Goal: Task Accomplishment & Management: Use online tool/utility

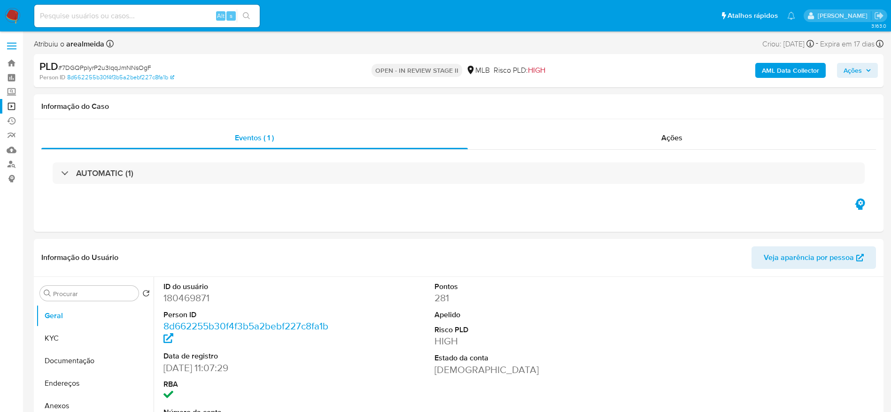
select select "10"
click at [172, 24] on div "Alt s" at bounding box center [146, 16] width 225 height 23
click at [167, 11] on input at bounding box center [146, 16] width 225 height 12
paste input "atPNhEuwGzZVZw9qK0RgDOS1"
type input "atPNhEuwGzZVZw9qK0RgDOS1"
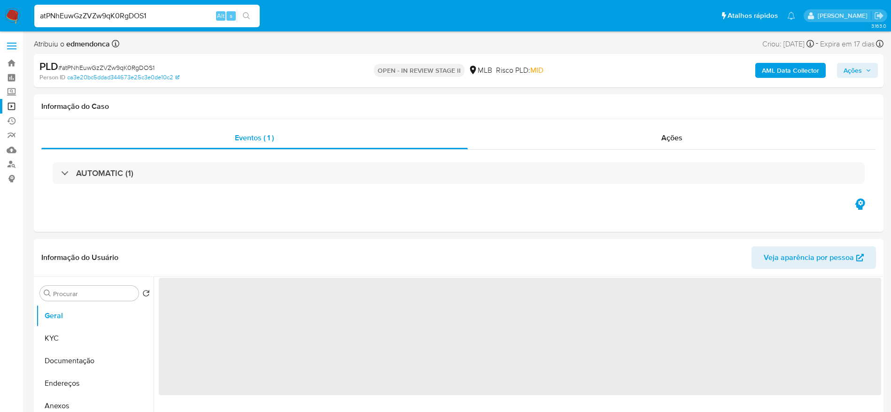
select select "10"
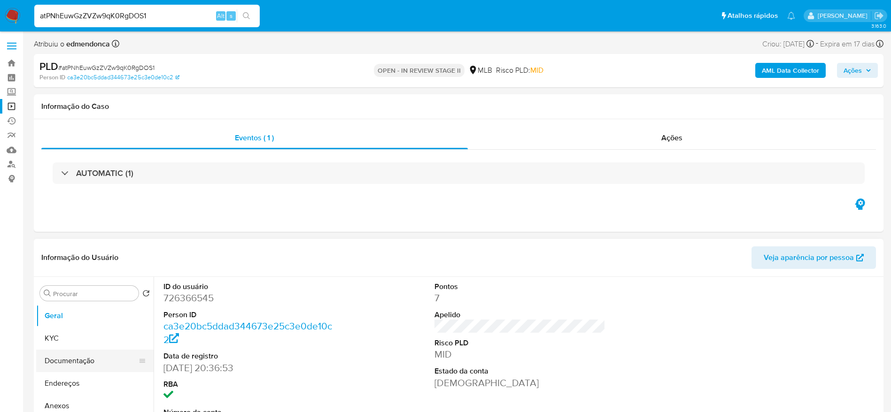
click at [62, 360] on button "Documentação" at bounding box center [91, 361] width 110 height 23
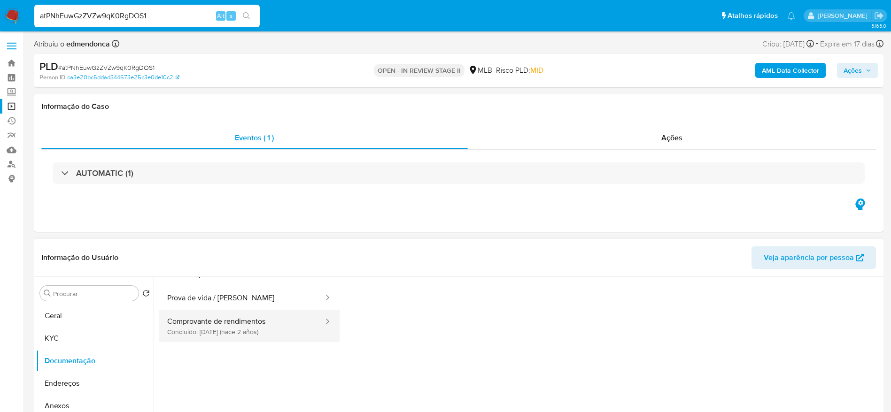
scroll to position [70, 0]
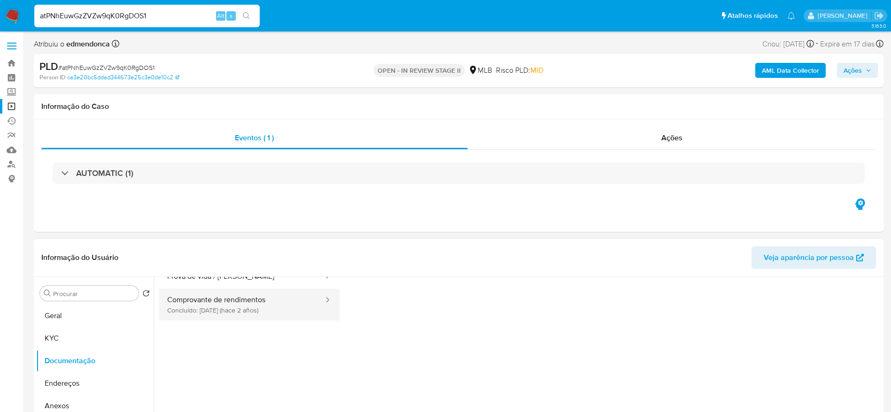
click at [228, 304] on button "Comprovante de rendimentos Concluído: 21/03/2024 (hace 2 años)" at bounding box center [242, 305] width 166 height 32
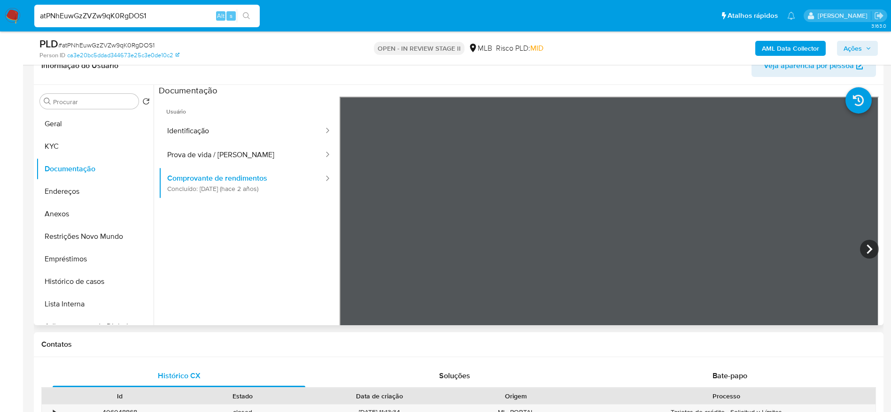
scroll to position [141, 0]
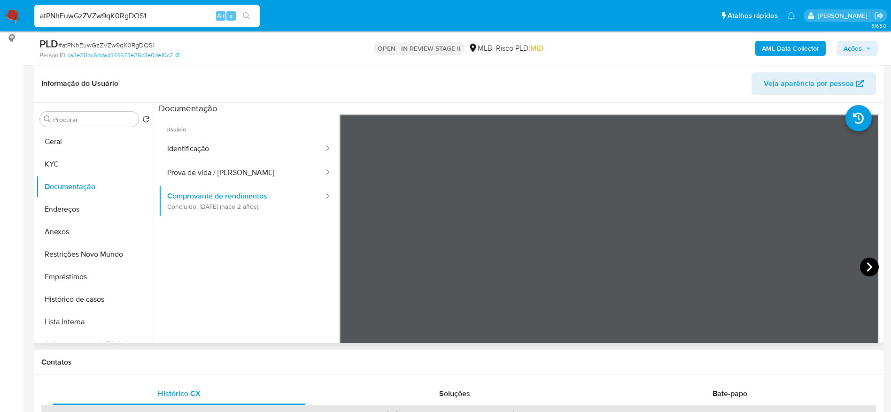
click at [870, 264] on icon at bounding box center [869, 267] width 19 height 19
click at [172, 21] on input "atPNhEuwGzZVZw9qK0RgDOS1" at bounding box center [146, 16] width 225 height 12
paste input "1mkMivjLbggKBPB1TnpqUJV4"
type input "1mkMivjLbggKBPB1TnpqUJV4"
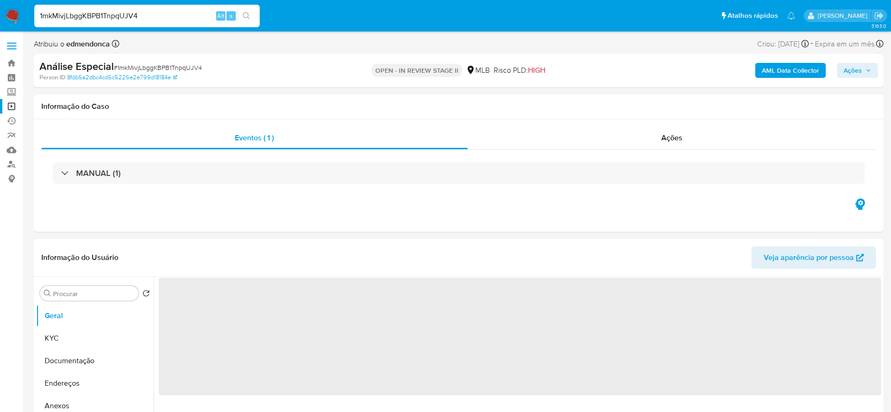
select select "10"
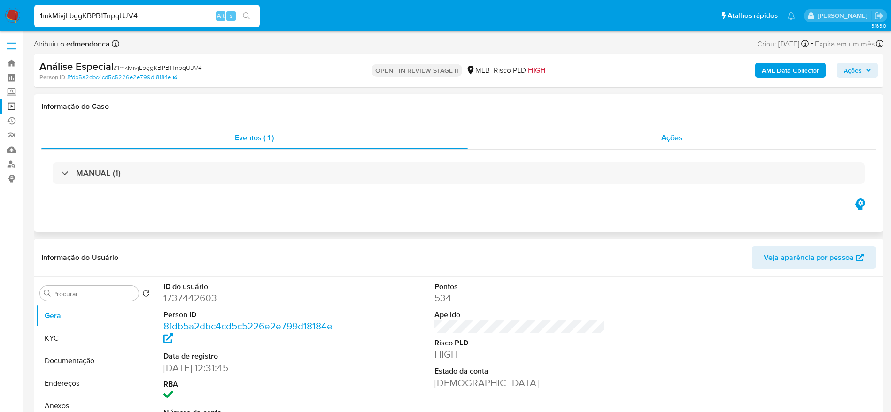
click at [650, 137] on div "Ações" at bounding box center [672, 138] width 409 height 23
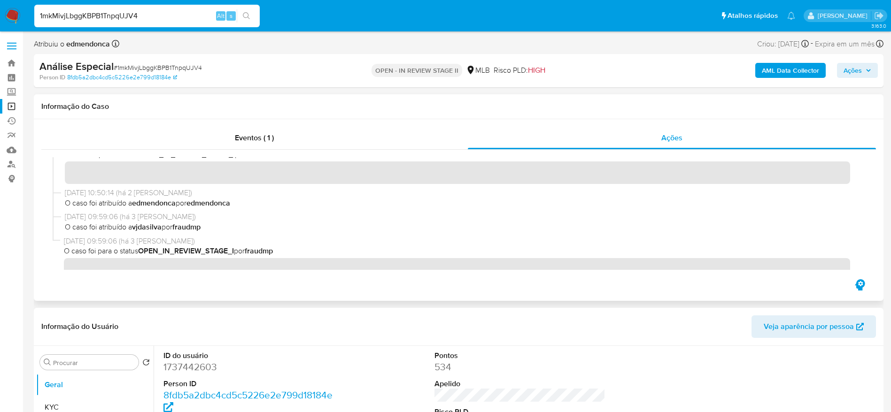
scroll to position [310, 0]
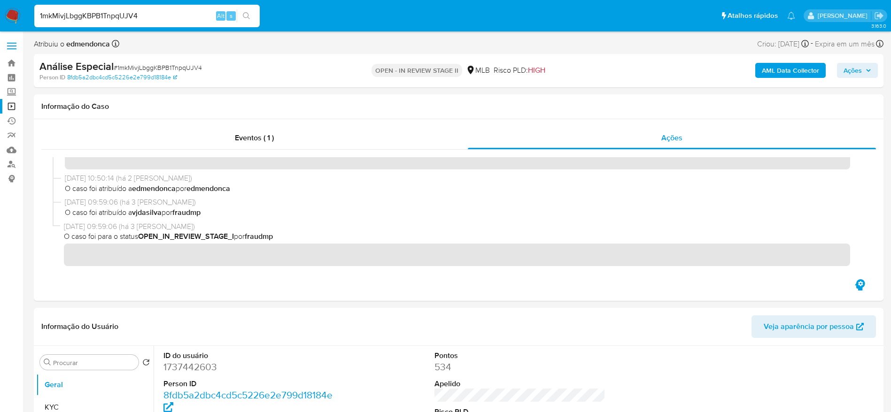
click at [173, 16] on input "1mkMivjLbggKBPB1TnpqUJV4" at bounding box center [146, 16] width 225 height 12
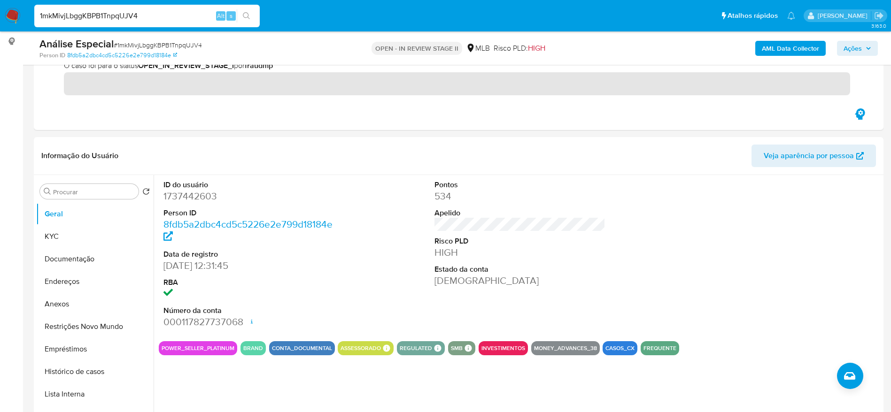
scroll to position [141, 0]
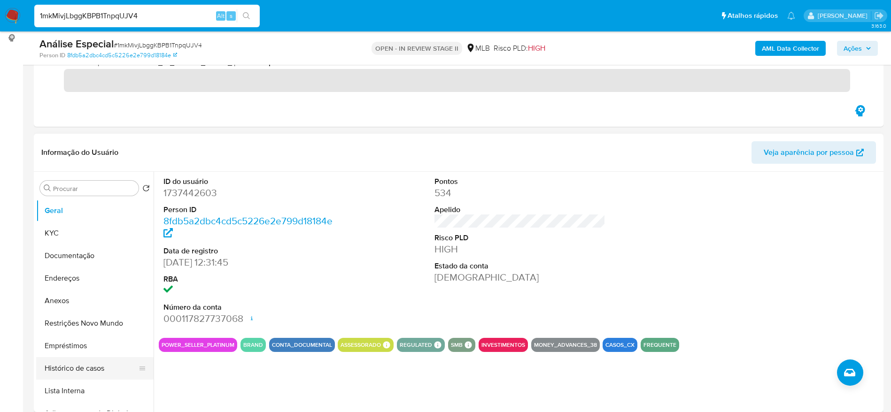
click at [83, 371] on button "Histórico de casos" at bounding box center [91, 368] width 110 height 23
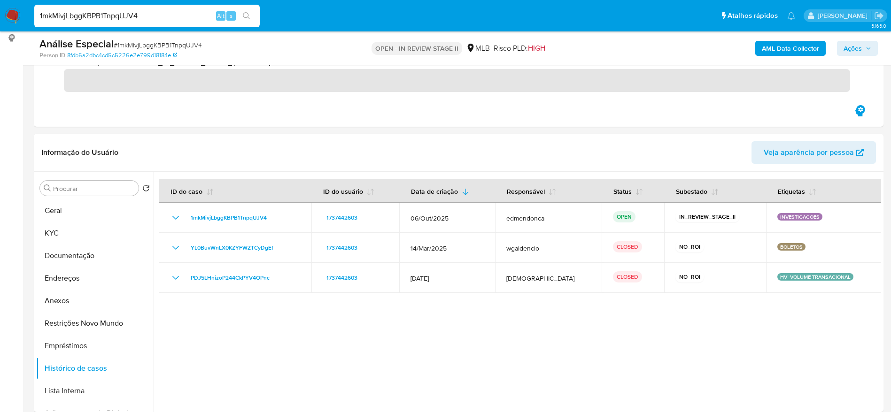
click at [155, 12] on input "1mkMivjLbggKBPB1TnpqUJV4" at bounding box center [146, 16] width 225 height 12
click at [868, 43] on span "Ações" at bounding box center [858, 48] width 28 height 13
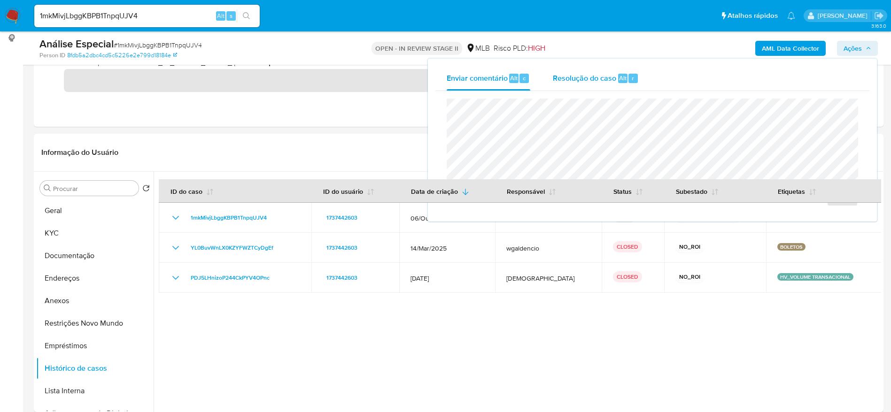
click at [549, 73] on button "Resolução do caso Alt r" at bounding box center [596, 78] width 109 height 24
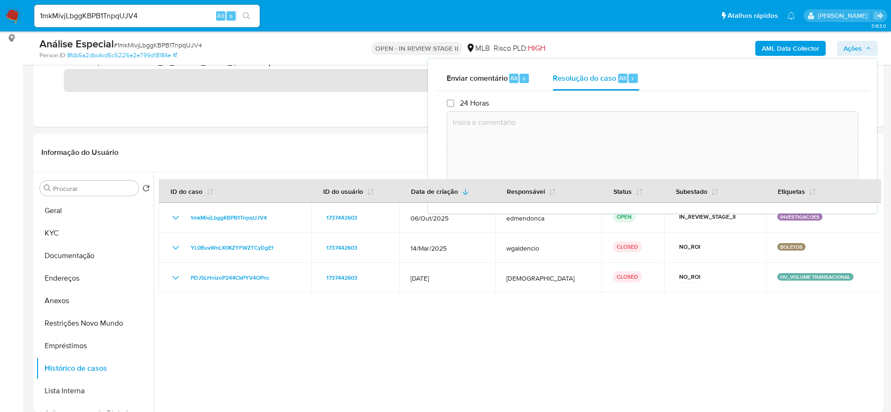
click at [590, 166] on textarea at bounding box center [652, 148] width 411 height 75
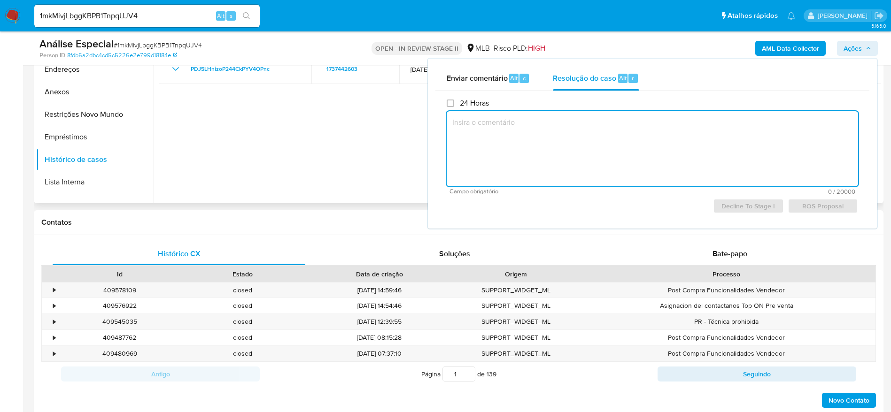
scroll to position [352, 0]
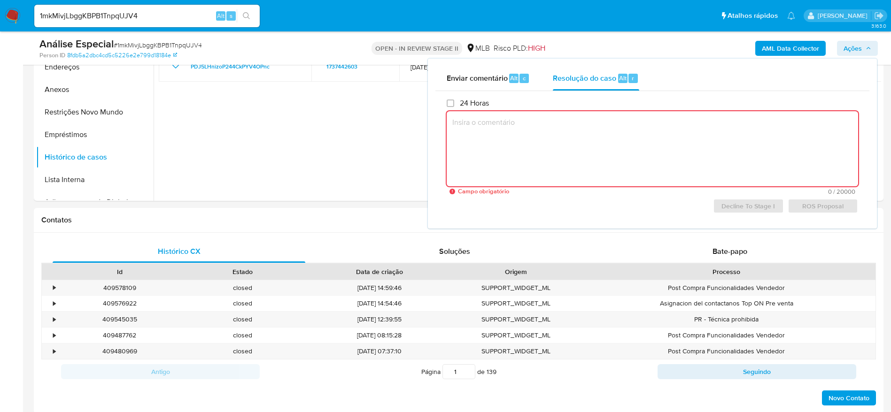
click at [656, 145] on textarea at bounding box center [653, 148] width 412 height 75
paste textarea "Favorável ao DECLÍNIO e à manutenção do relacionamento, conforme informações el…"
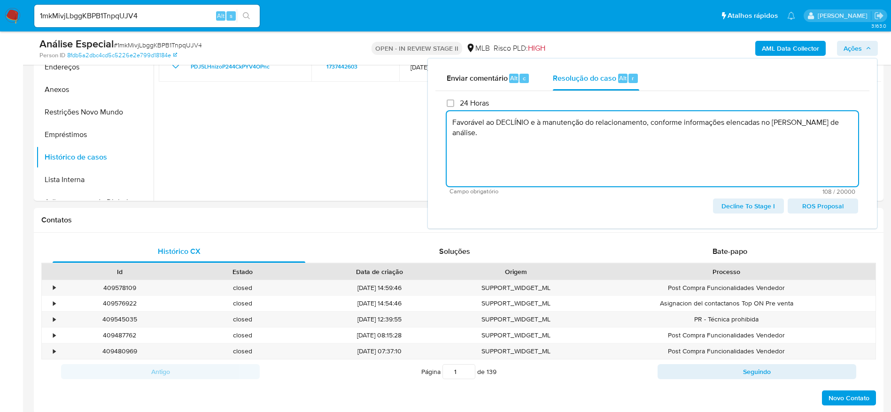
click at [746, 202] on span "Decline To Stage I" at bounding box center [748, 206] width 57 height 13
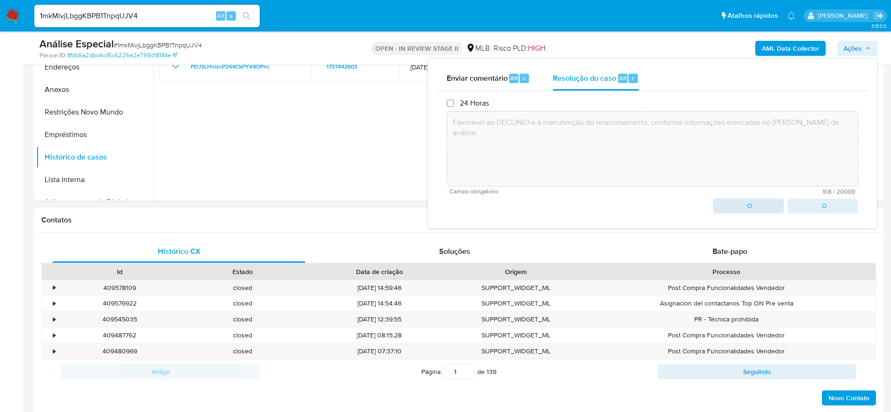
type textarea "Favorável ao DECLÍNIO e à manutenção do relacionamento, conforme informações el…"
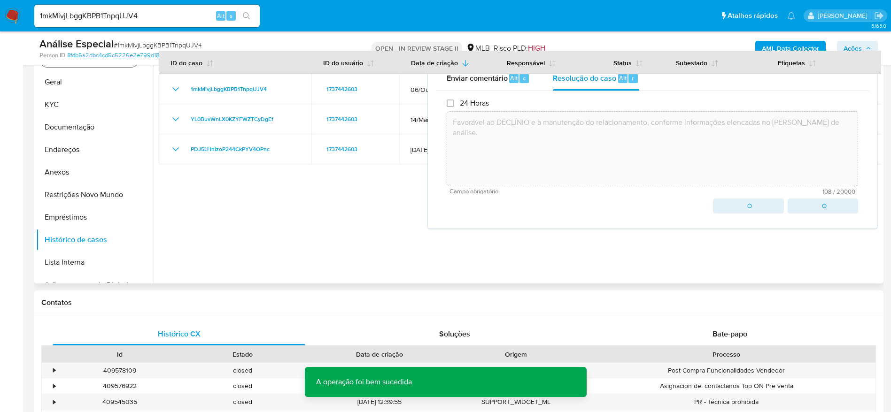
scroll to position [0, 0]
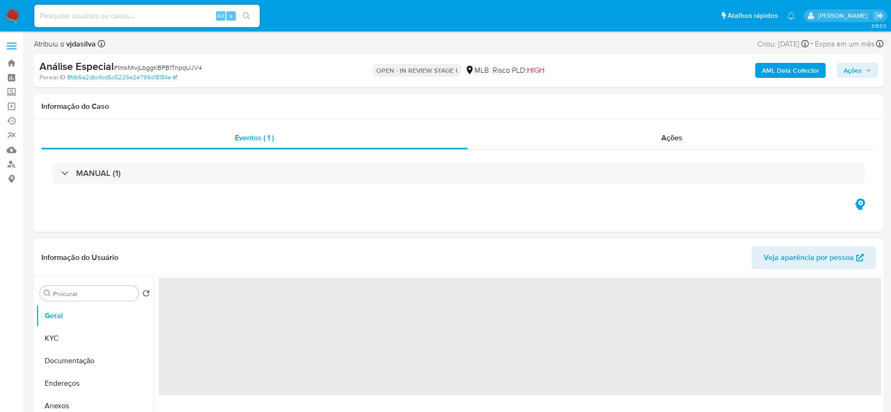
select select "10"
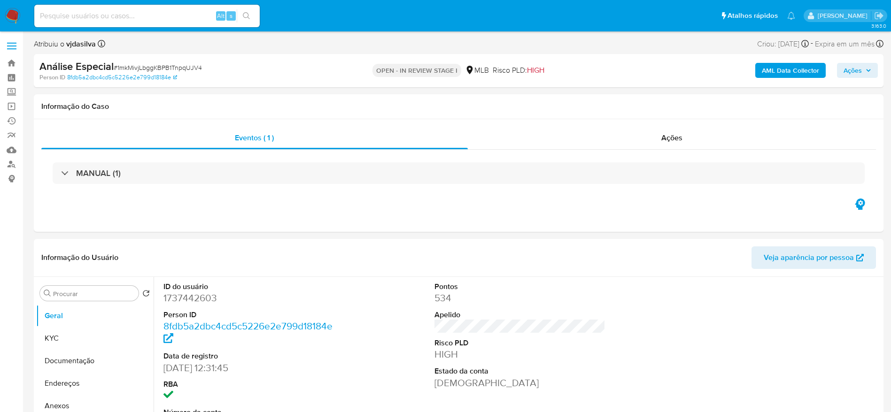
click at [182, 14] on input at bounding box center [146, 16] width 225 height 12
paste input "erKn8zyhtXkfeFP3FrIKT5ff"
type input "erKn8zyhtXkfeFP3FrIKT5ff"
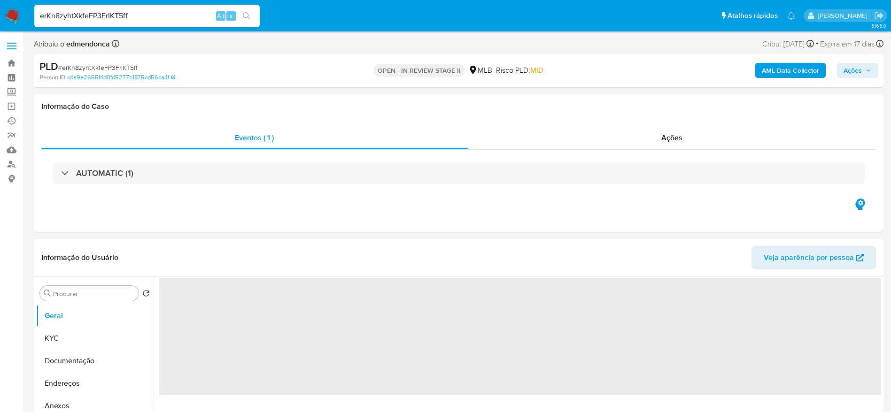
select select "10"
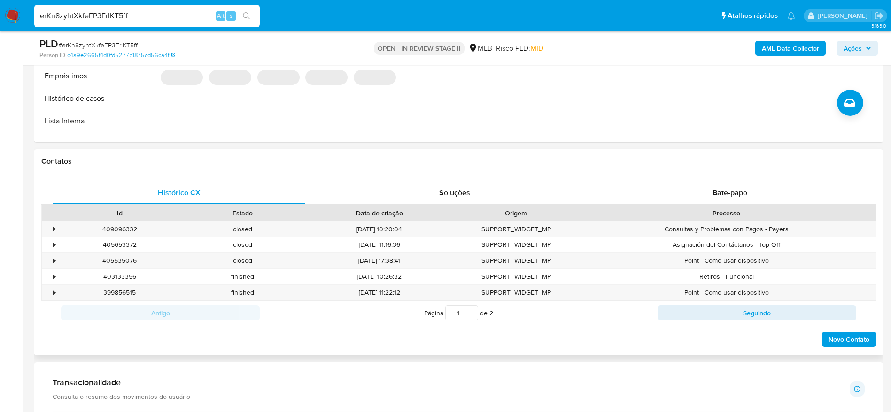
scroll to position [423, 0]
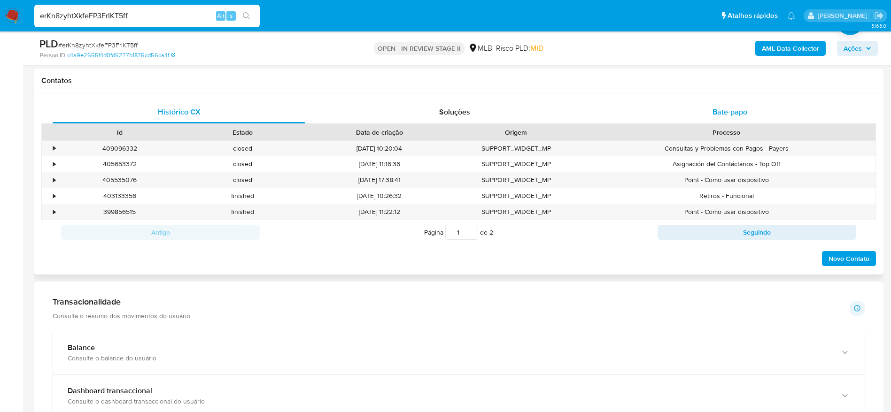
click at [686, 109] on div "Bate-papo" at bounding box center [730, 112] width 253 height 23
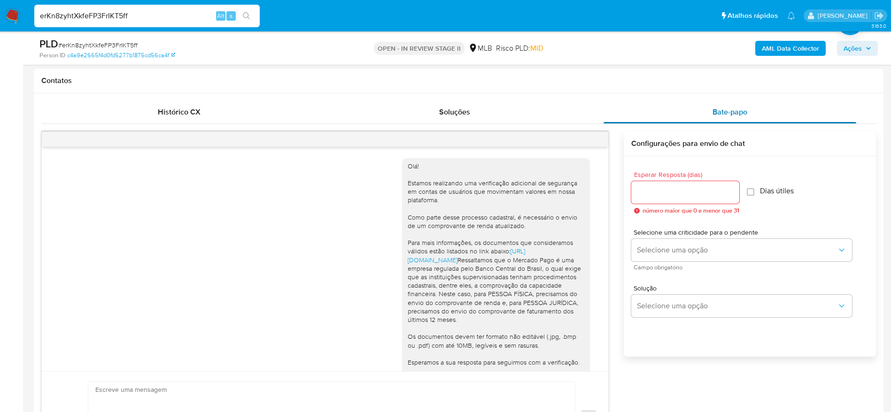
scroll to position [85, 0]
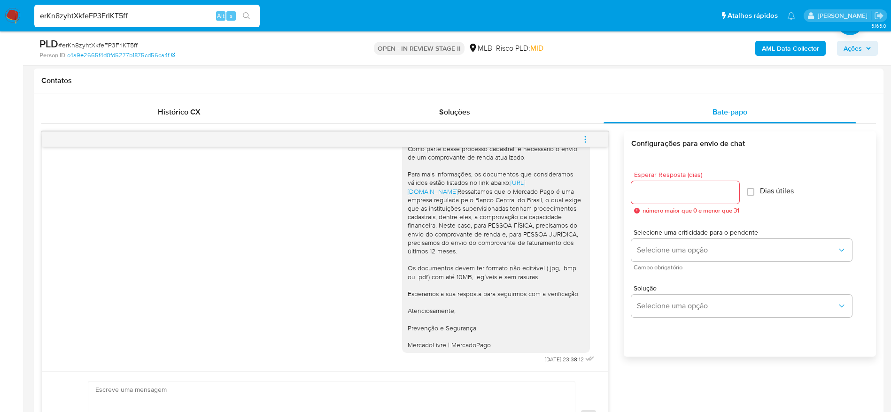
click at [165, 15] on input "erKn8zyhtXkfeFP3FrIKT5ff" at bounding box center [146, 16] width 225 height 12
paste input "VeHqY8KKUgwb5ZXUNxYGfxJ1"
type input "VeHqY8KKUgwb5ZXUNxYGfxJ1"
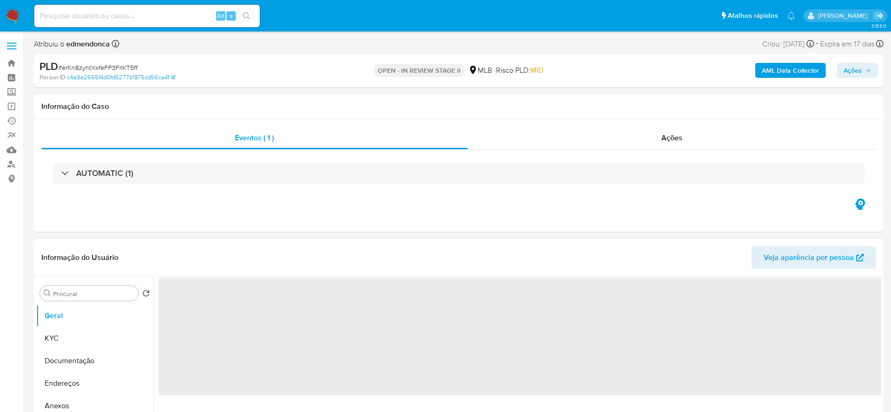
select select "10"
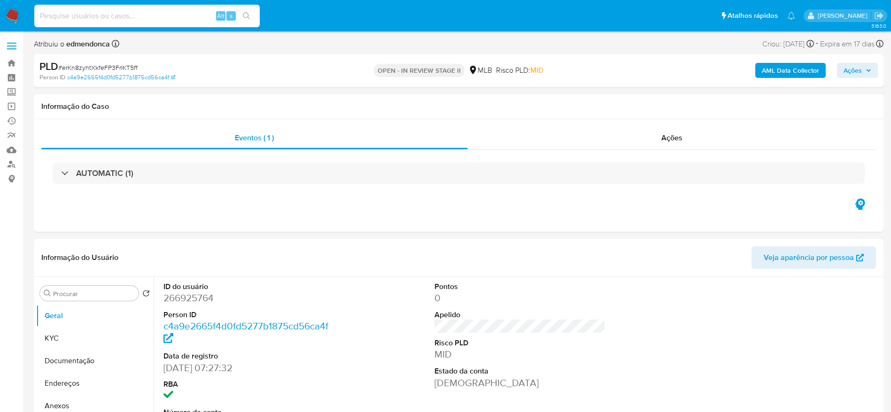
click at [125, 19] on input at bounding box center [146, 16] width 225 height 12
paste input "VeHqY8KKUgwb5ZXUNxYGfxJ1"
type input "VeHqY8KKUgwb5ZXUNxYGfxJ1"
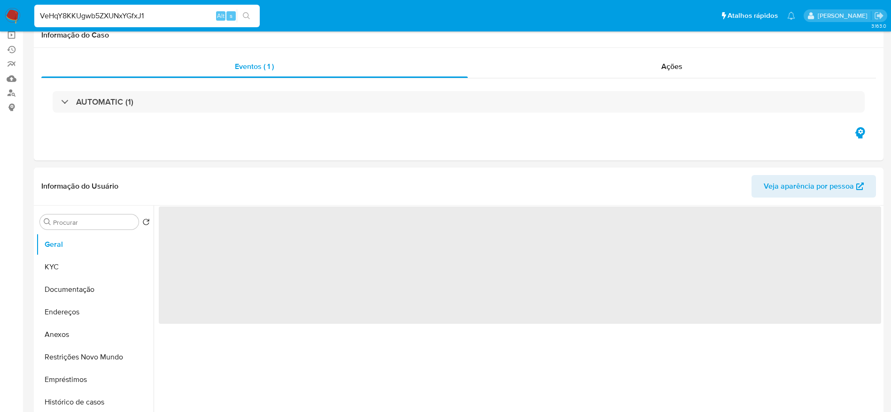
scroll to position [141, 0]
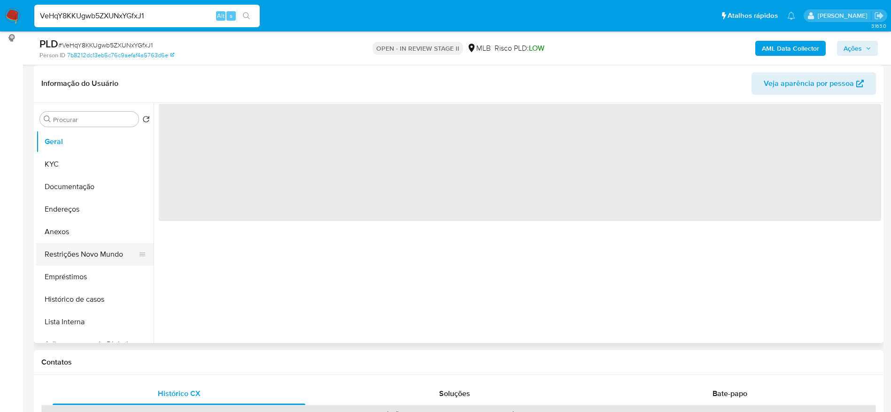
select select "10"
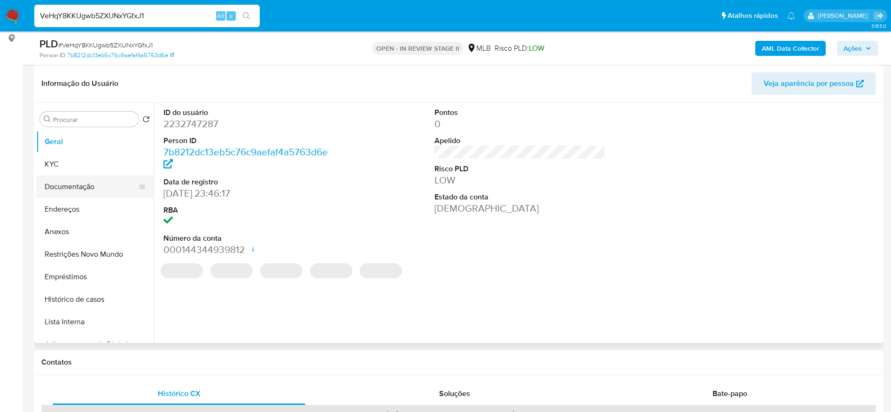
click at [68, 190] on button "Documentação" at bounding box center [91, 187] width 110 height 23
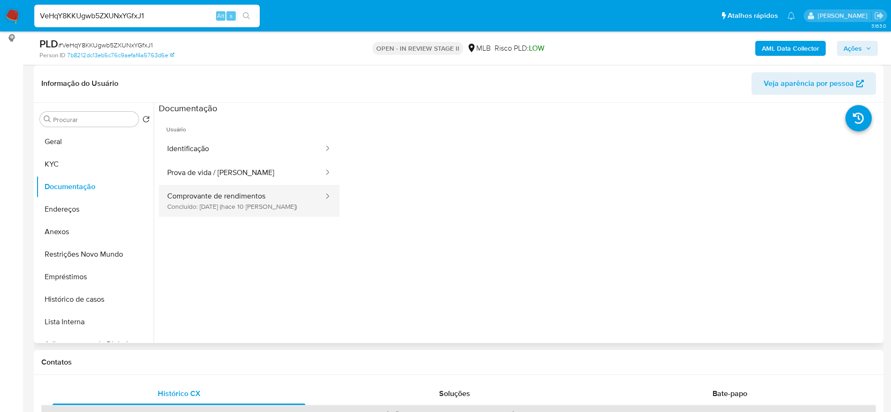
click at [246, 200] on button "Comprovante de rendimentos Concluído: 29/09/2025 (hace 10 días)" at bounding box center [242, 201] width 166 height 32
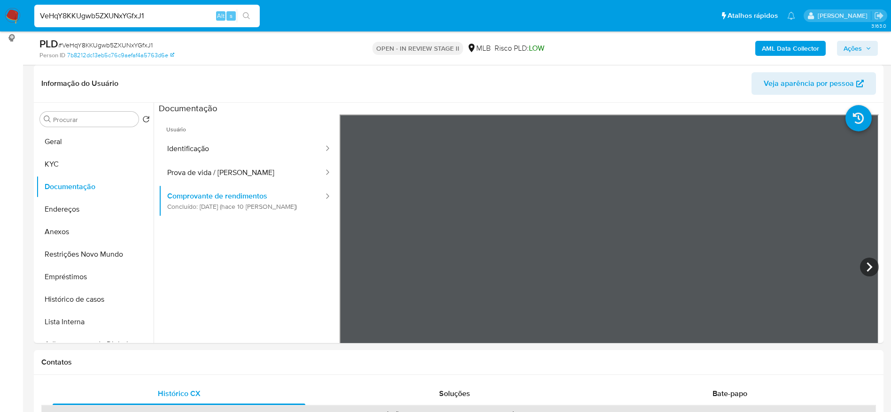
click at [864, 269] on icon at bounding box center [869, 267] width 19 height 19
click at [358, 261] on icon at bounding box center [351, 267] width 19 height 19
click at [98, 18] on input "VeHqY8KKUgwb5ZXUNxYGfxJ1" at bounding box center [146, 16] width 225 height 12
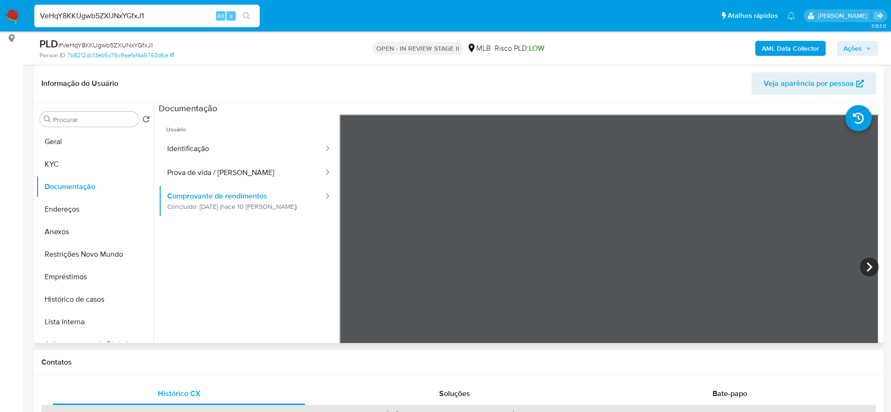
paste input "7zo7bxwa7WDHwmCkuCERDpCt"
type input "7zo7bxwa7WDHwmCkuCERDpCt"
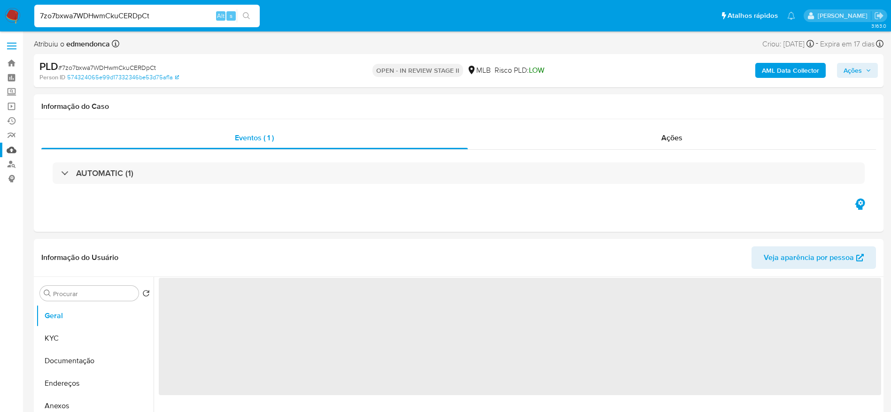
select select "10"
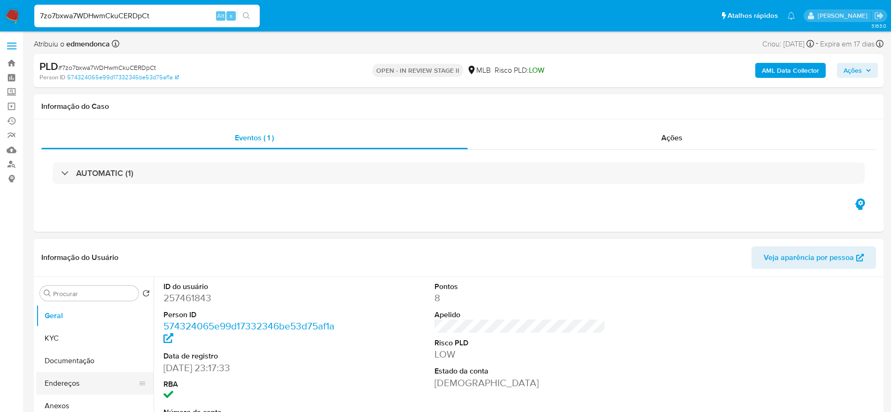
scroll to position [70, 0]
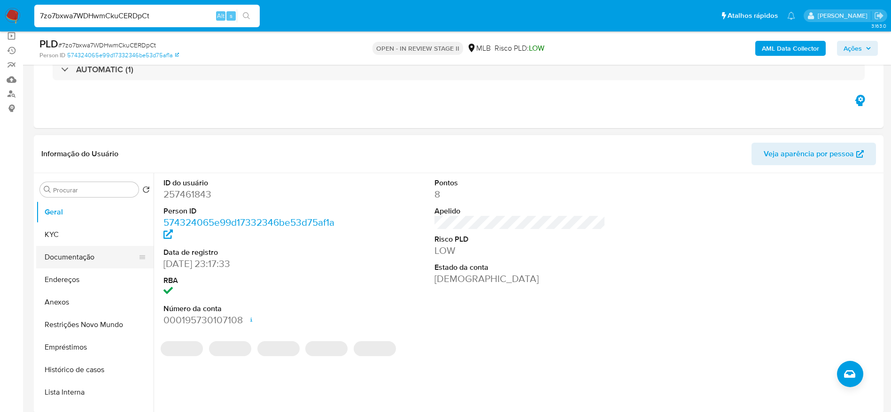
click at [72, 255] on button "Documentação" at bounding box center [91, 257] width 110 height 23
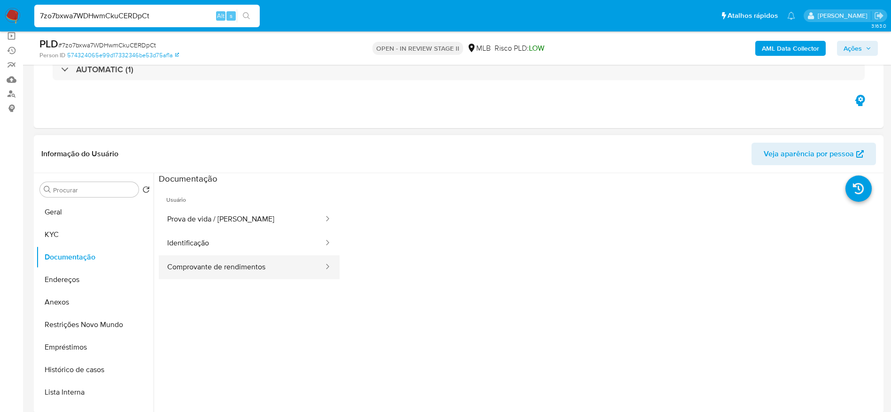
click at [205, 270] on button "Comprovante de rendimentos" at bounding box center [242, 268] width 166 height 24
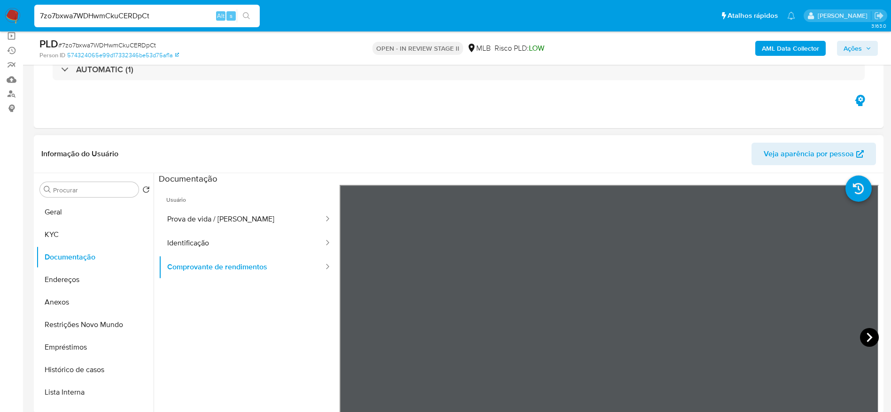
click at [873, 336] on icon at bounding box center [869, 337] width 19 height 19
click at [186, 10] on input "7zo7bxwa7WDHwmCkuCERDpCt" at bounding box center [146, 16] width 225 height 12
paste input "kjeLY71lyOgp2vCiOC4Qms5z"
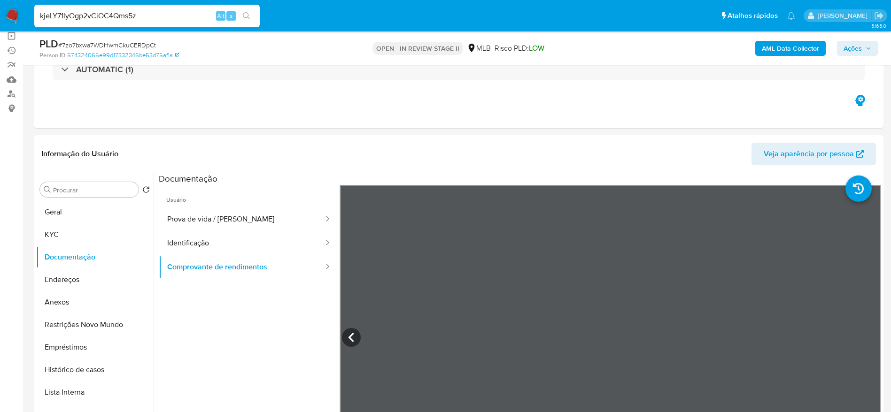
type input "kjeLY71lyOgp2vCiOC4Qms5z"
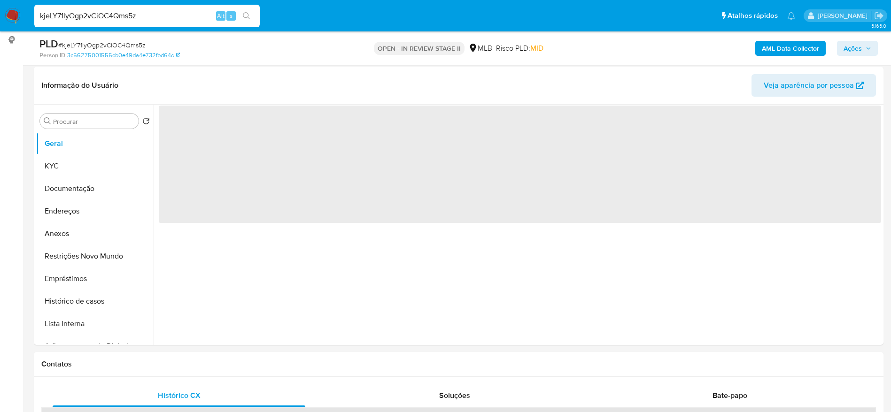
scroll to position [141, 0]
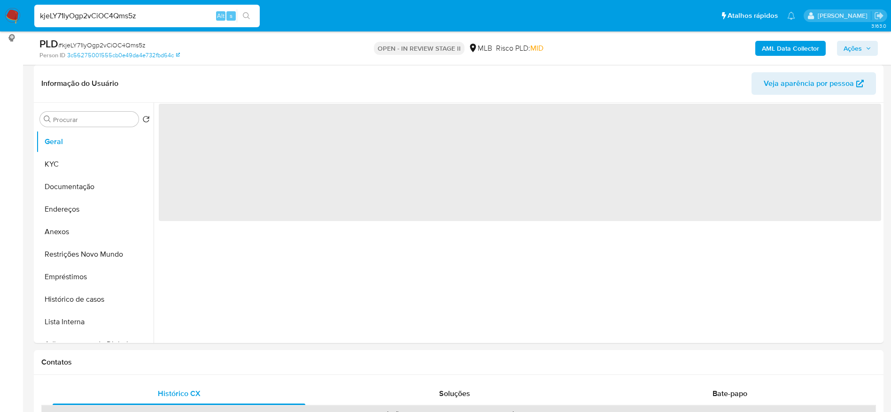
select select "10"
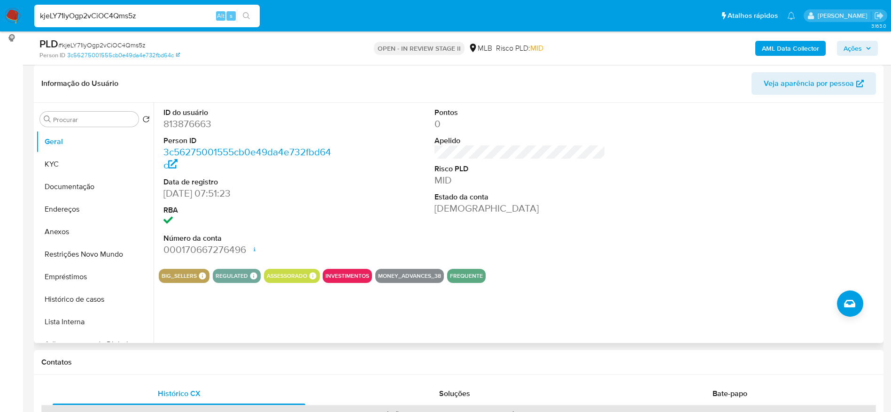
click at [629, 196] on div "ID do usuário 813876663 Person ID 3c56275001555cb0e49da4e732fbd64c Data de regi…" at bounding box center [520, 182] width 723 height 159
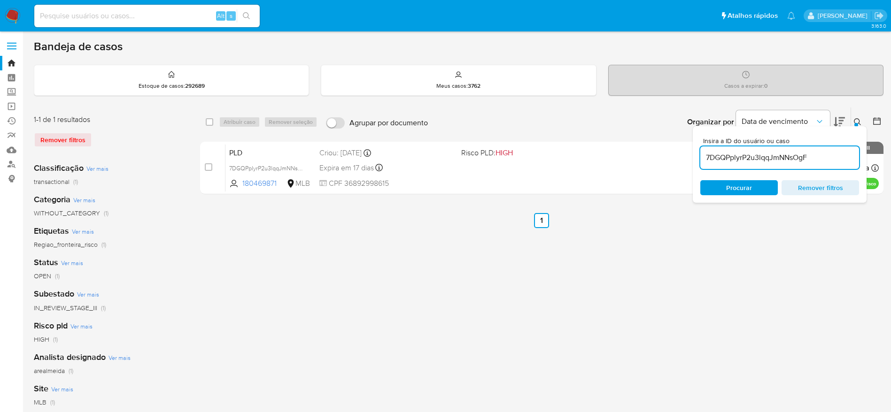
click at [150, 178] on div "transactional (1)" at bounding box center [109, 182] width 151 height 9
click at [17, 18] on img at bounding box center [13, 16] width 16 height 16
